Goal: Task Accomplishment & Management: Complete application form

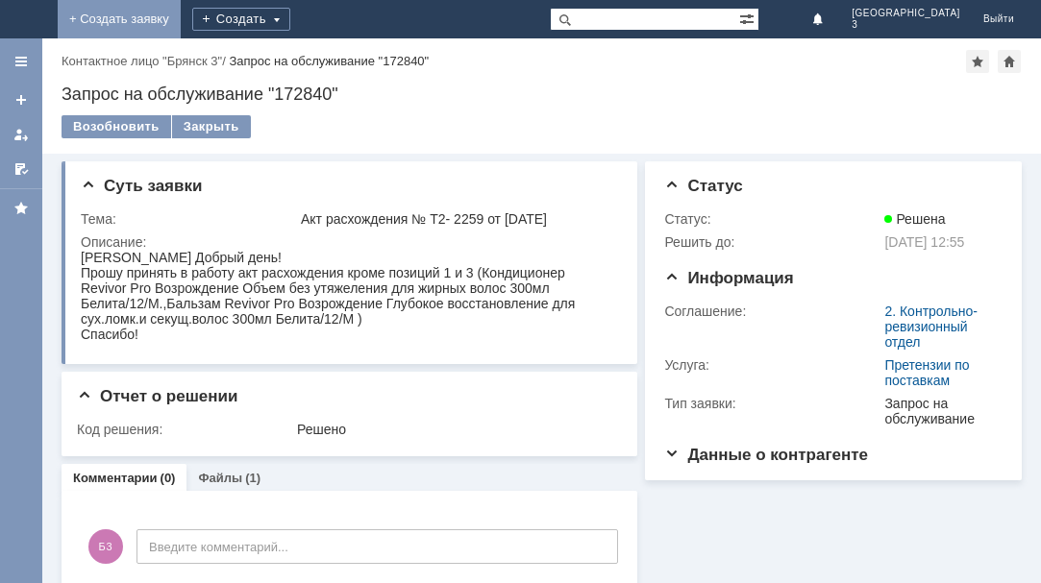
click at [181, 13] on link "+ Создать заявку" at bounding box center [119, 19] width 123 height 38
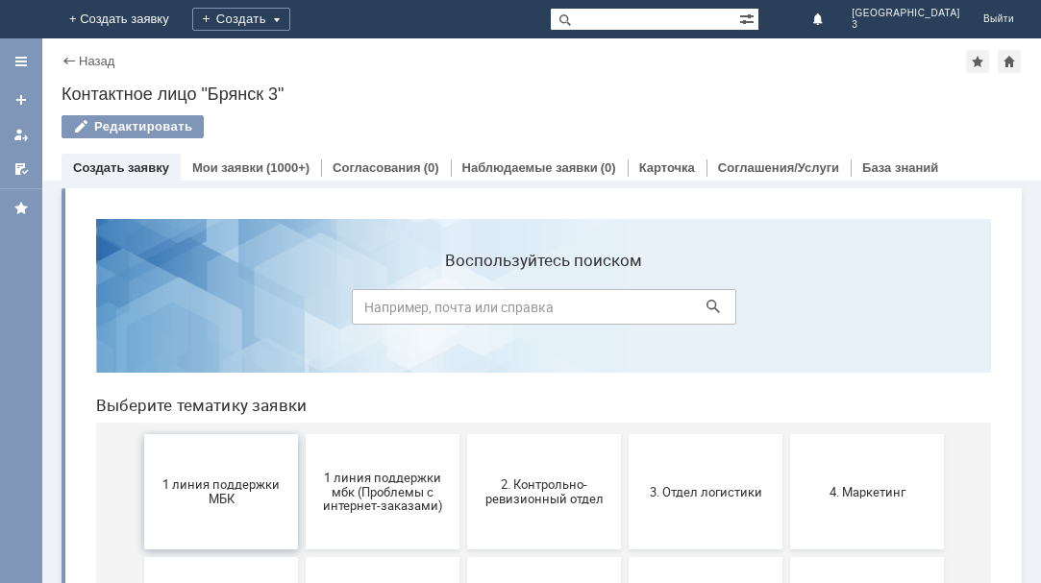
click at [209, 509] on button "1 линия поддержки МБК" at bounding box center [221, 491] width 154 height 115
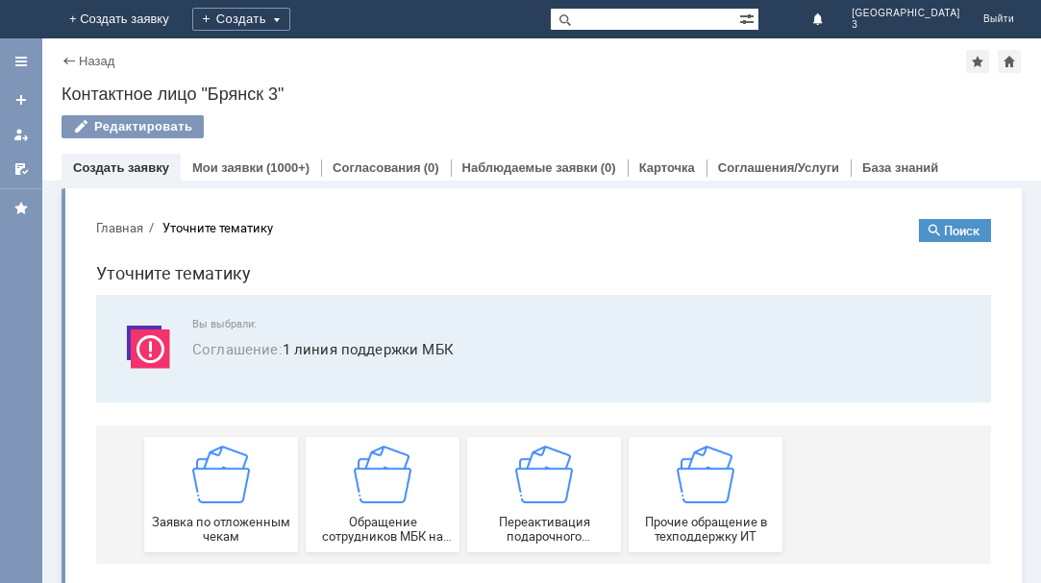
click at [209, 509] on div "Заявка по отложенным чекам" at bounding box center [221, 495] width 142 height 98
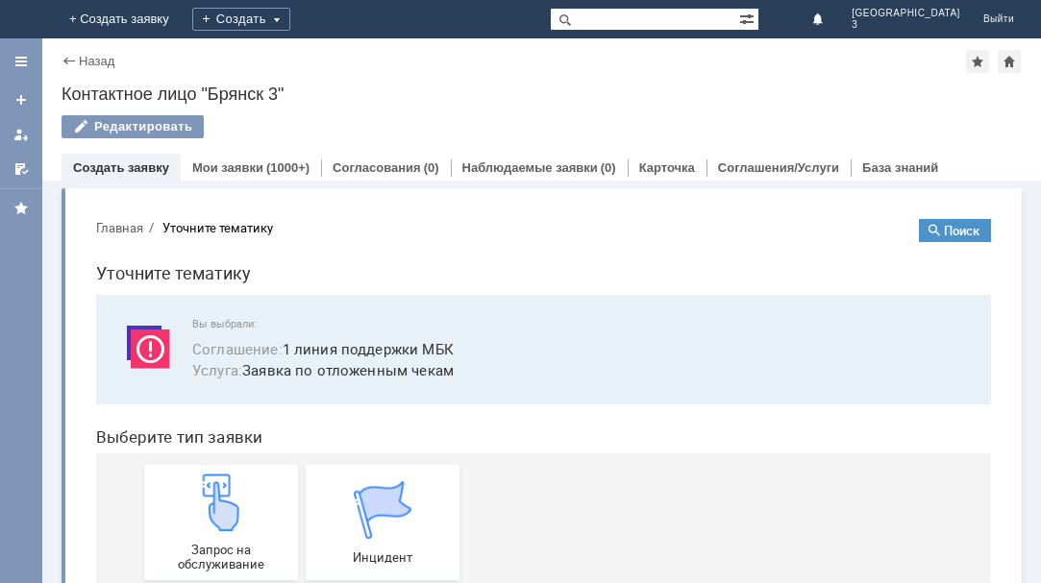
click at [209, 509] on img at bounding box center [221, 503] width 58 height 58
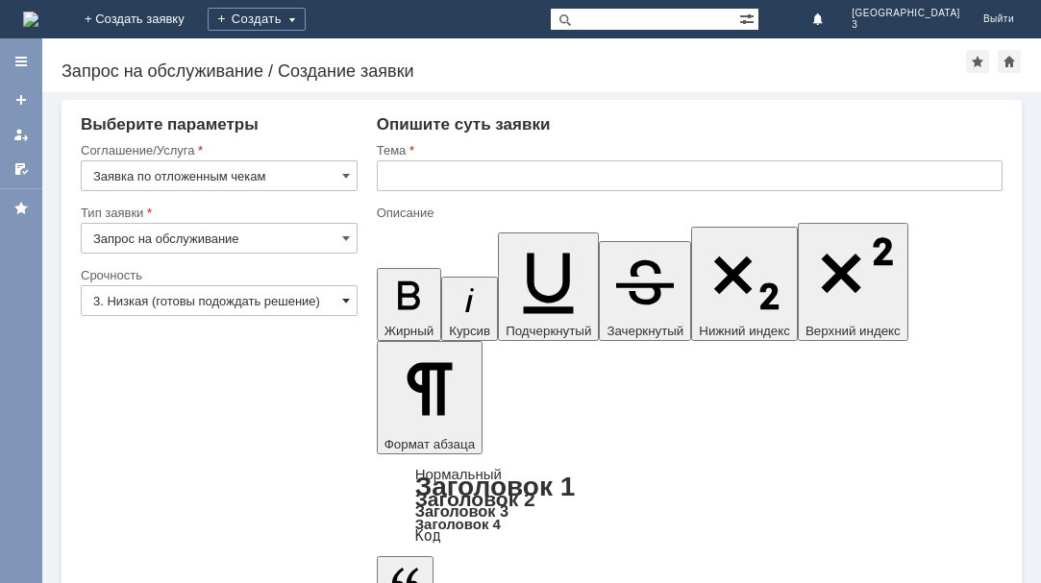
click at [345, 296] on span at bounding box center [346, 300] width 8 height 15
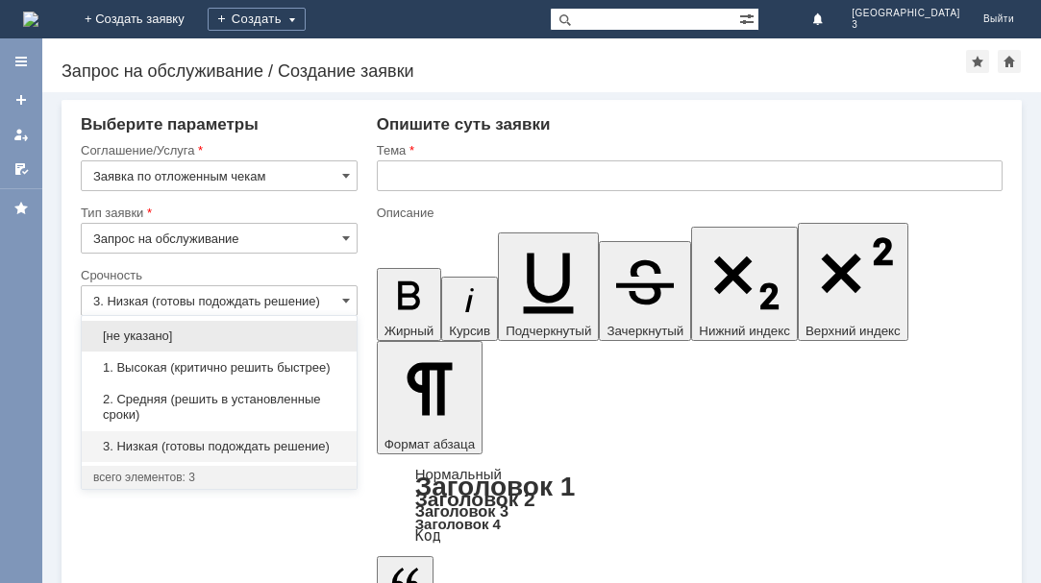
drag, startPoint x: 302, startPoint y: 412, endPoint x: 372, endPoint y: 304, distance: 129.3
click at [302, 410] on span "2. Средняя (решить в установленные сроки)" at bounding box center [219, 407] width 252 height 31
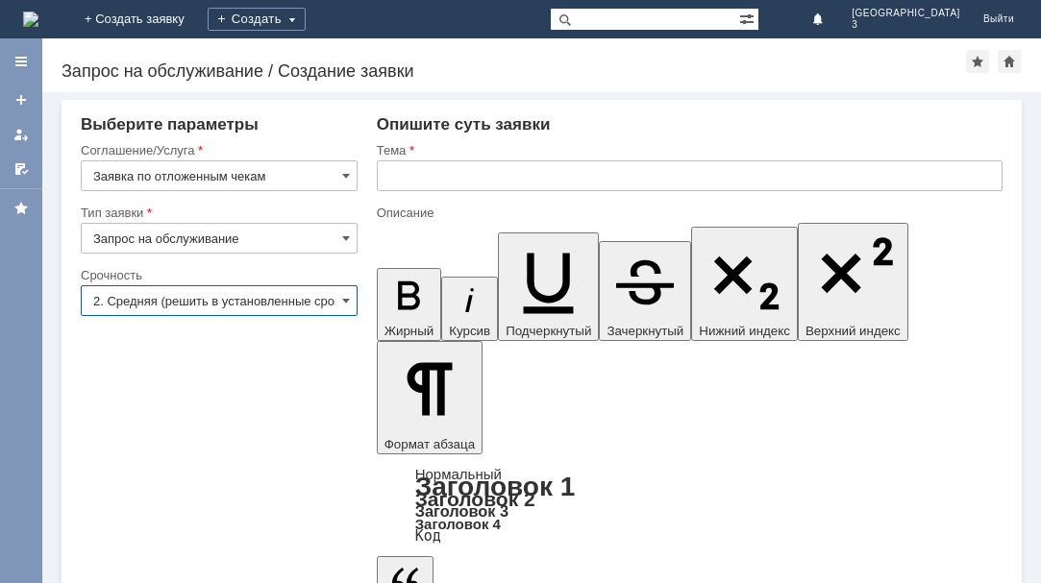
type input "2. Средняя (решить в установленные сроки)"
click at [393, 175] on input "text" at bounding box center [690, 175] width 626 height 31
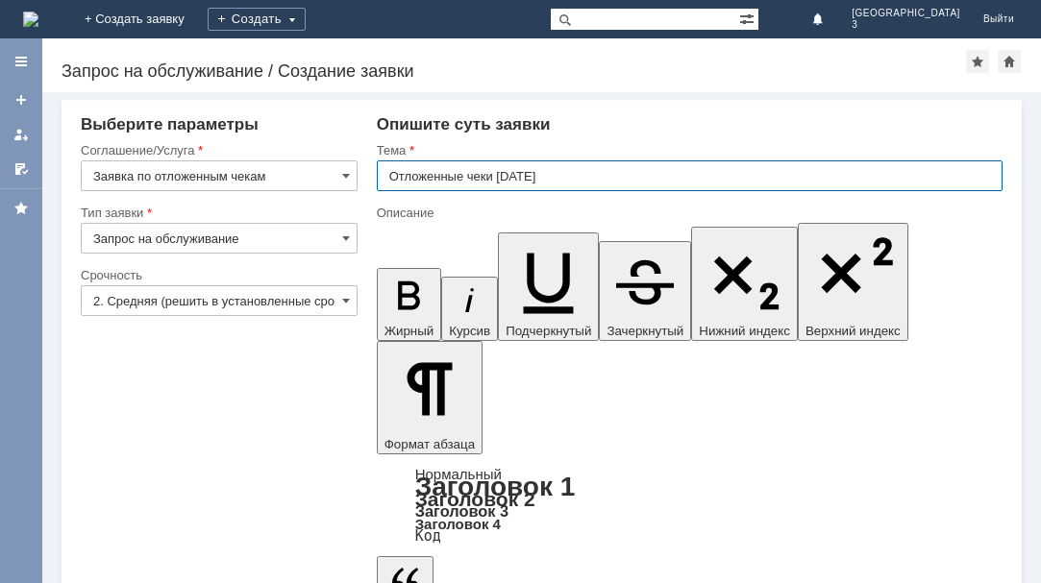
type input "Отложенные чеки [DATE]"
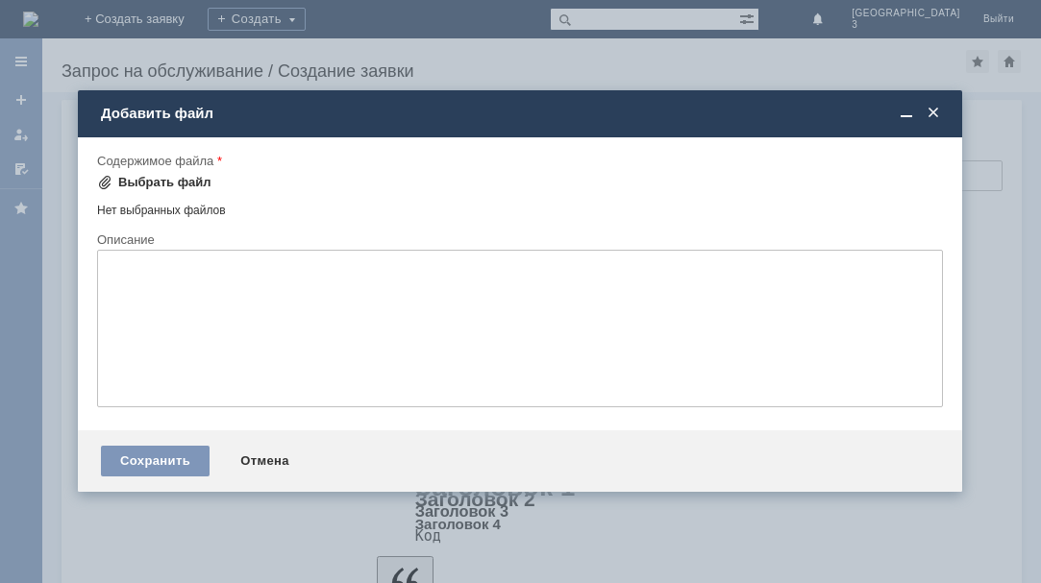
click at [148, 187] on div "Выбрать файл" at bounding box center [164, 182] width 93 height 15
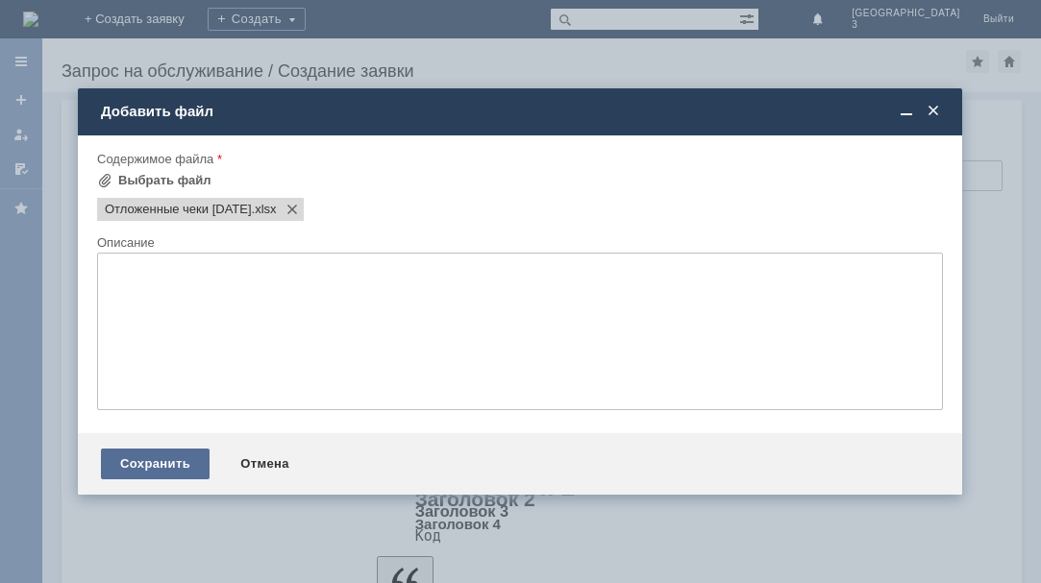
click at [200, 464] on div "Сохранить" at bounding box center [155, 464] width 109 height 31
